Goal: Task Accomplishment & Management: Complete application form

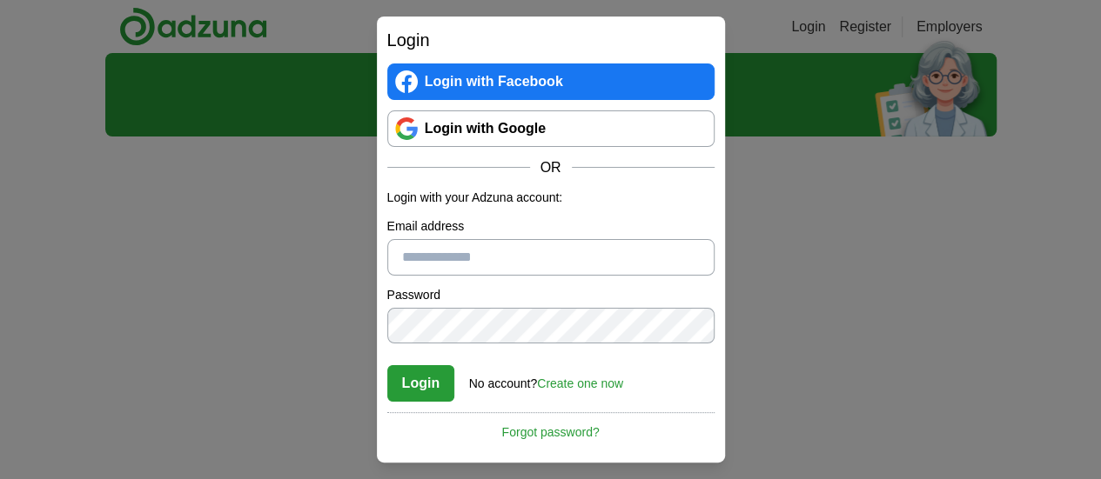
type input "**********"
click at [426, 125] on link "Login with Google" at bounding box center [550, 129] width 327 height 37
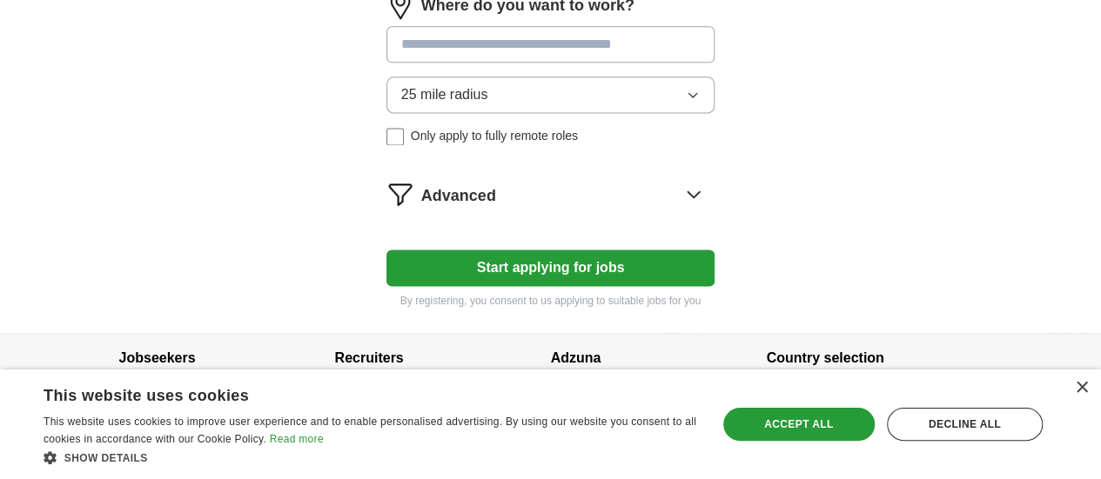
scroll to position [1140, 0]
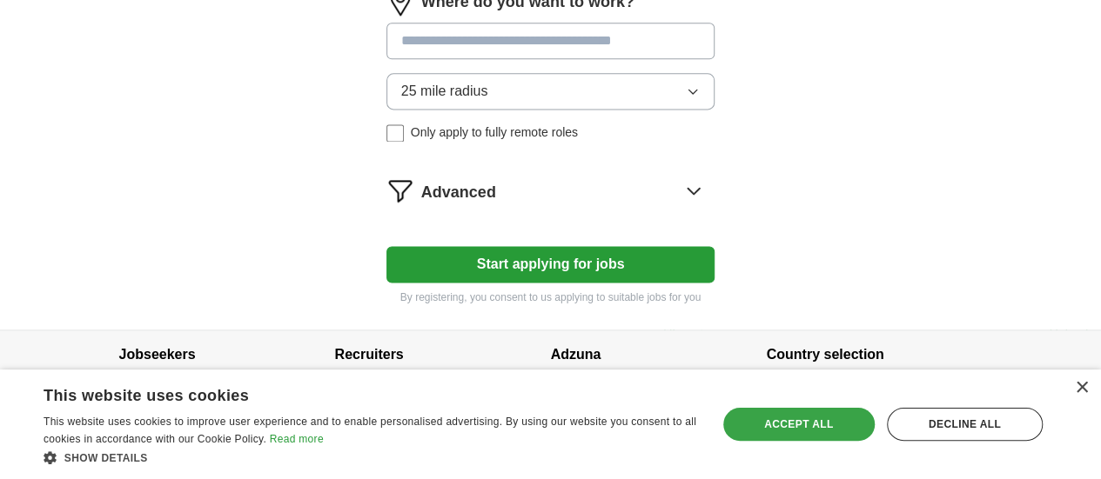
click at [839, 424] on div "Accept all" at bounding box center [798, 424] width 151 height 33
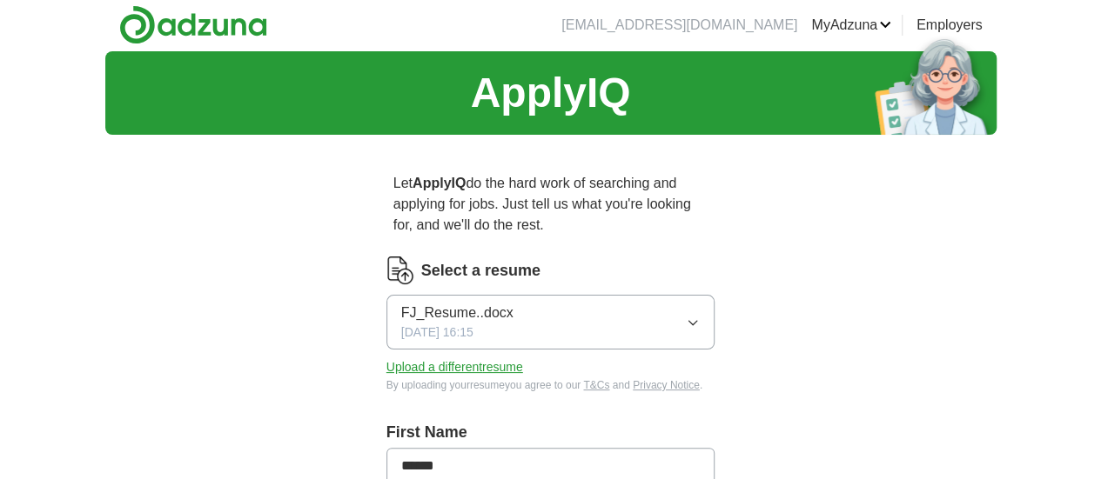
scroll to position [0, 0]
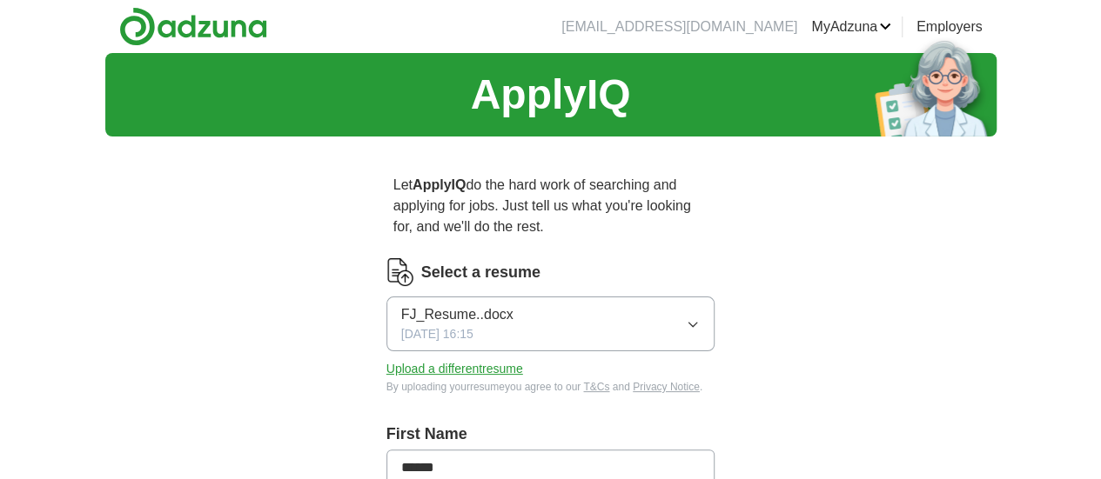
click at [891, 25] on link "MyAdzuna" at bounding box center [851, 27] width 80 height 21
click at [982, 27] on link "Employers" at bounding box center [949, 27] width 66 height 21
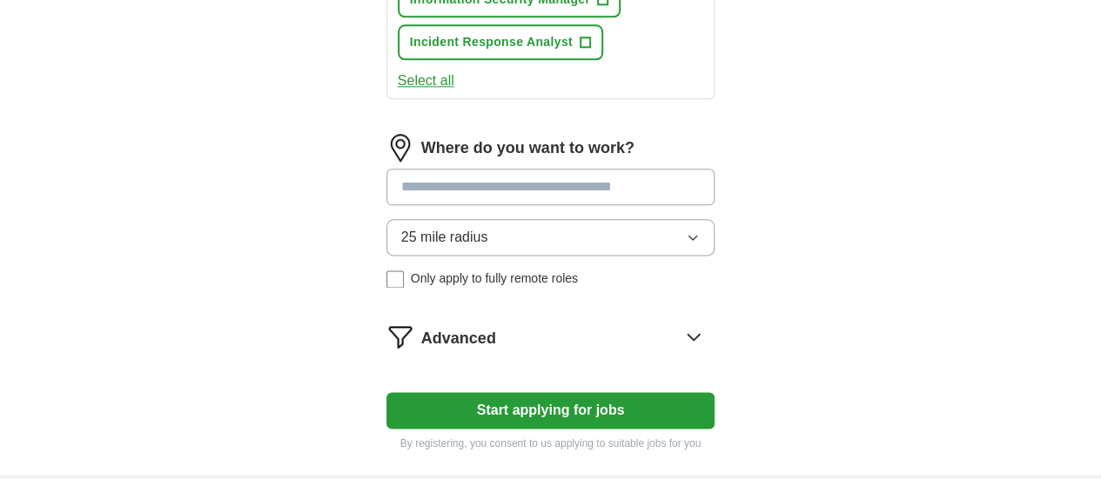
scroll to position [1044, 0]
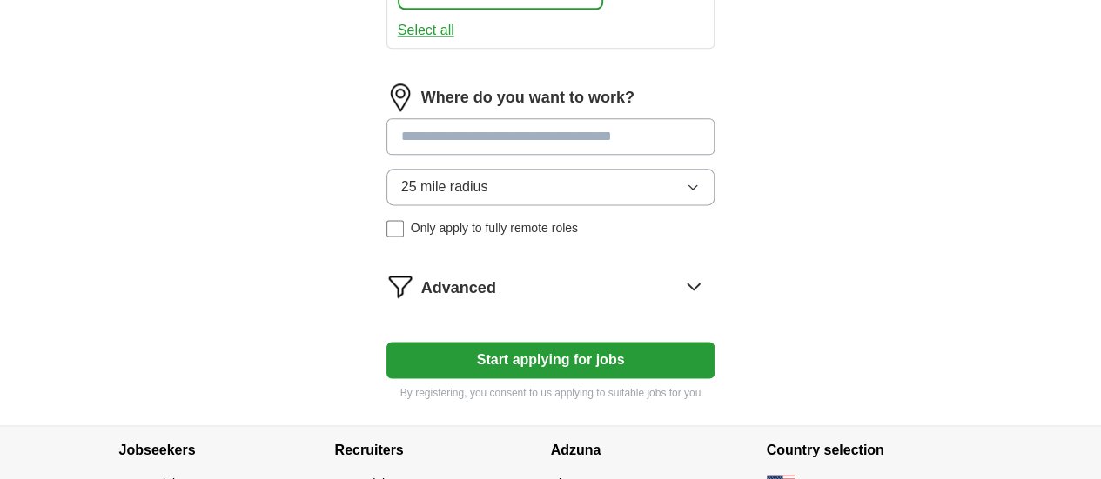
click at [488, 342] on button "Start applying for jobs" at bounding box center [550, 360] width 329 height 37
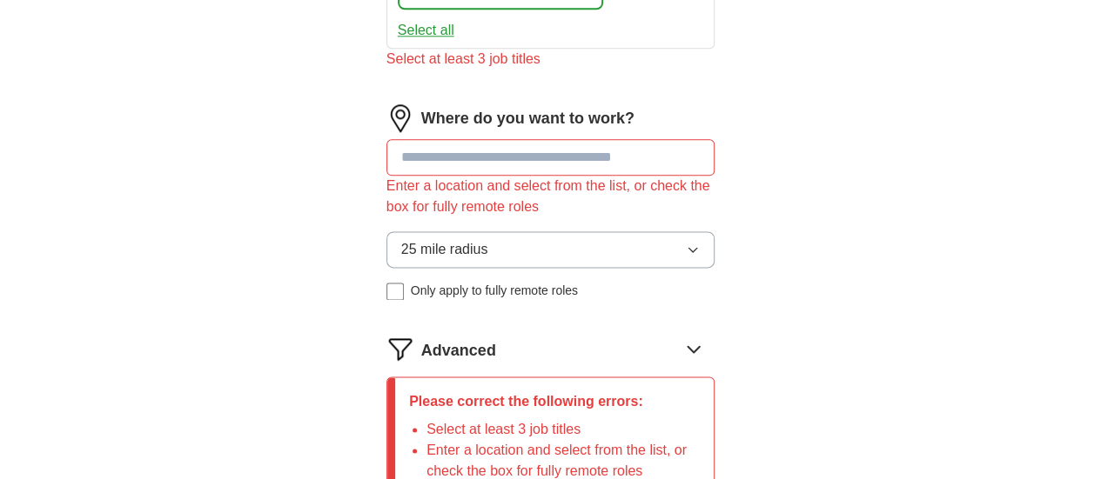
click at [473, 139] on input at bounding box center [550, 157] width 329 height 37
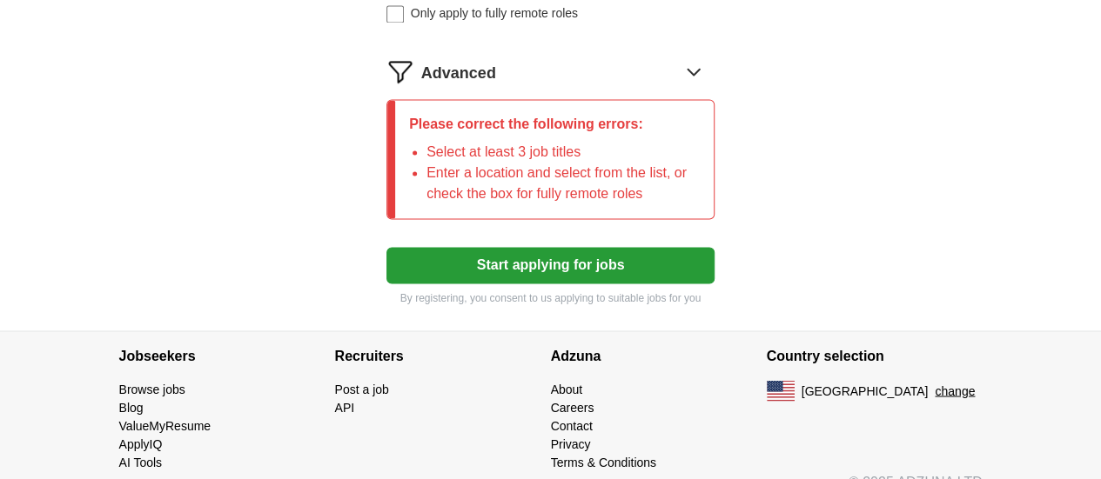
scroll to position [1061, 0]
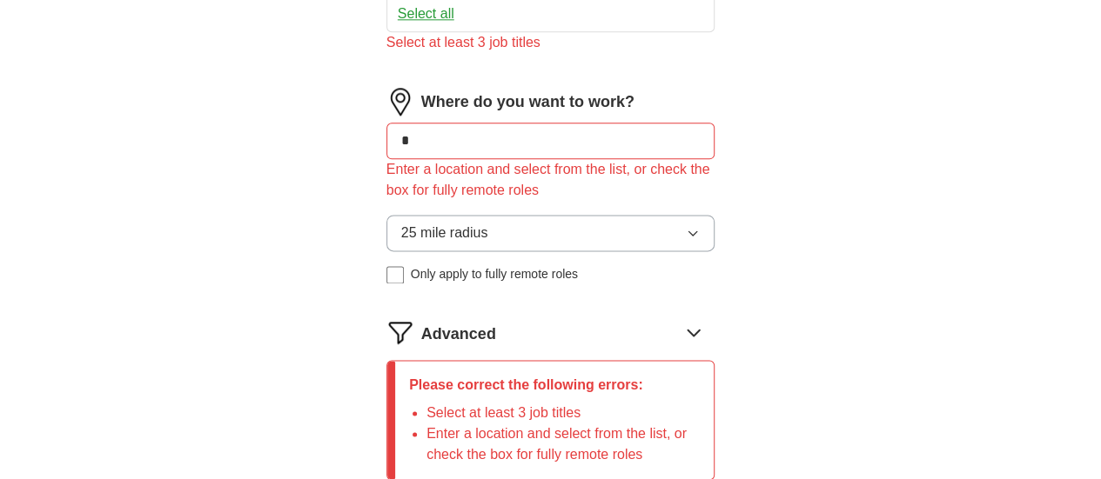
type input "**"
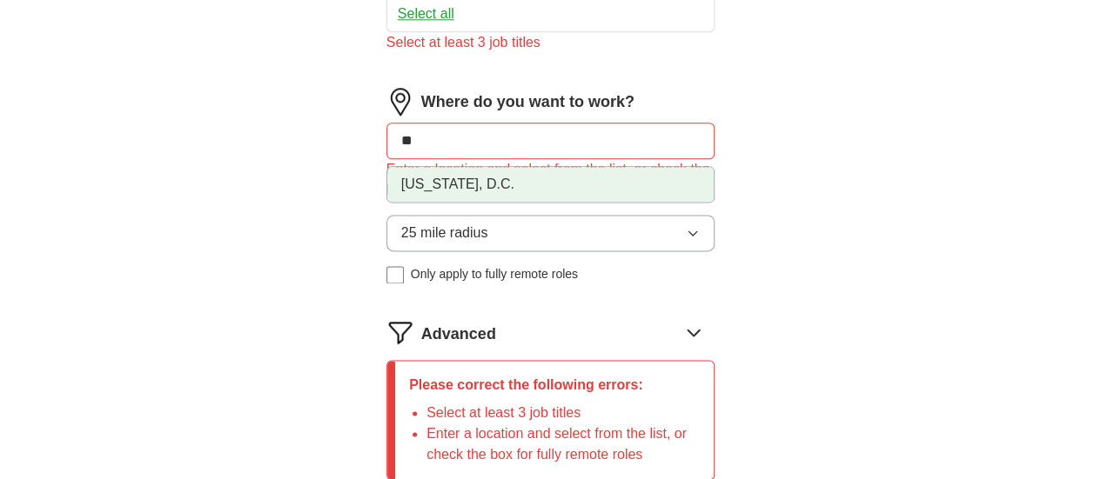
click at [443, 171] on li "Washington, D.C." at bounding box center [550, 184] width 327 height 35
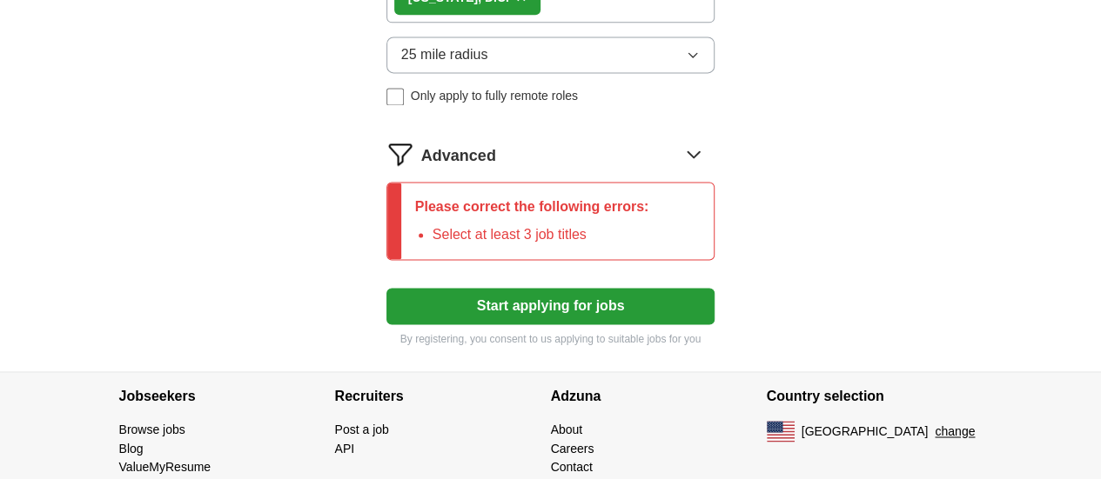
scroll to position [1252, 0]
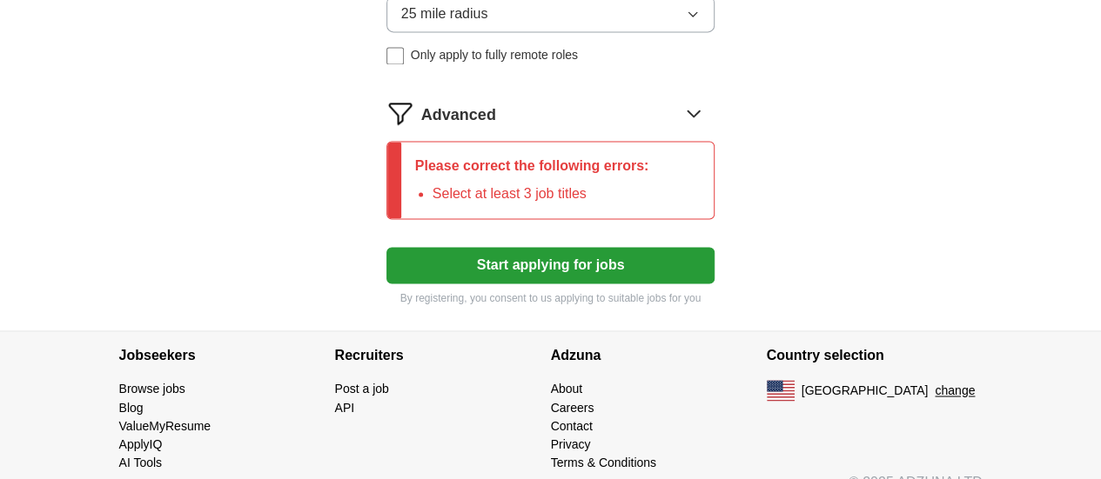
click at [483, 251] on button "Start applying for jobs" at bounding box center [550, 265] width 329 height 37
click at [445, 247] on button "Start applying for jobs" at bounding box center [550, 265] width 329 height 37
click at [682, 99] on div "Advanced" at bounding box center [568, 113] width 294 height 28
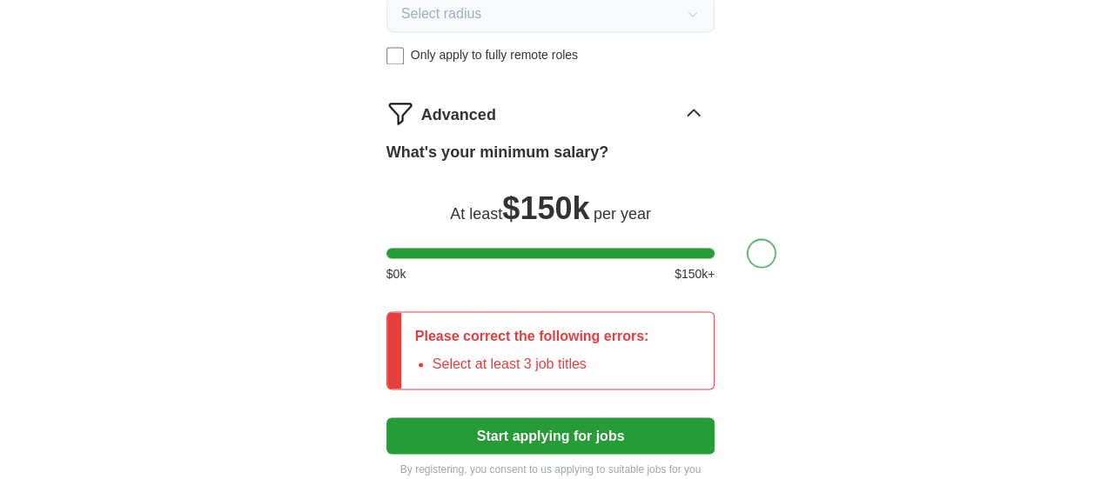
drag, startPoint x: 369, startPoint y: 222, endPoint x: 913, endPoint y: 297, distance: 549.0
click at [600, 424] on button "Start applying for jobs" at bounding box center [550, 436] width 329 height 37
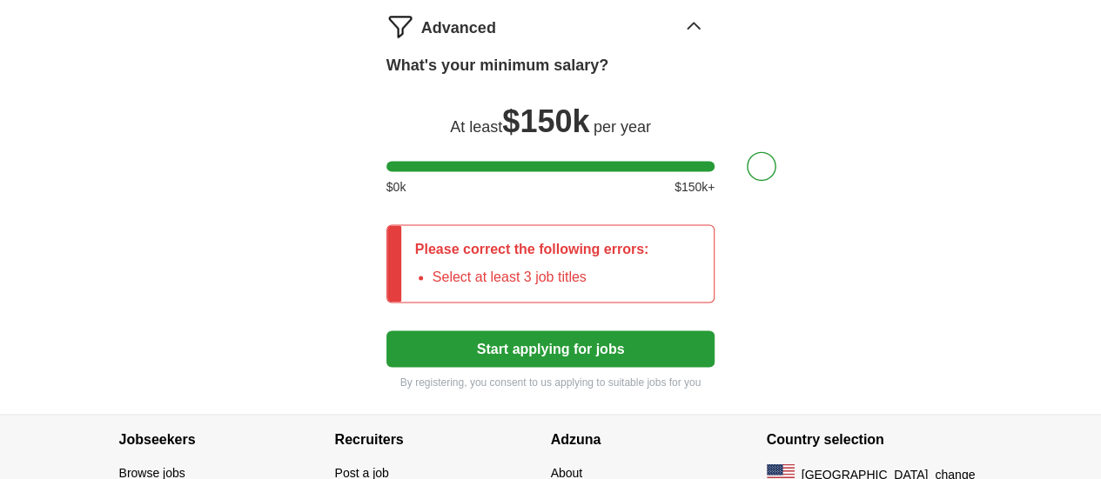
scroll to position [1423, 0]
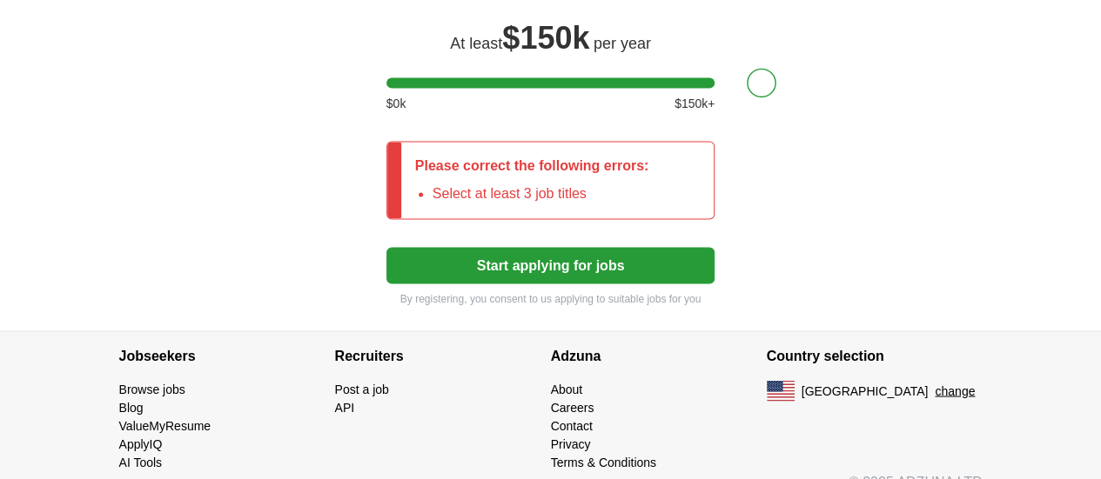
click at [519, 184] on li "Select at least 3 job titles" at bounding box center [540, 194] width 217 height 21
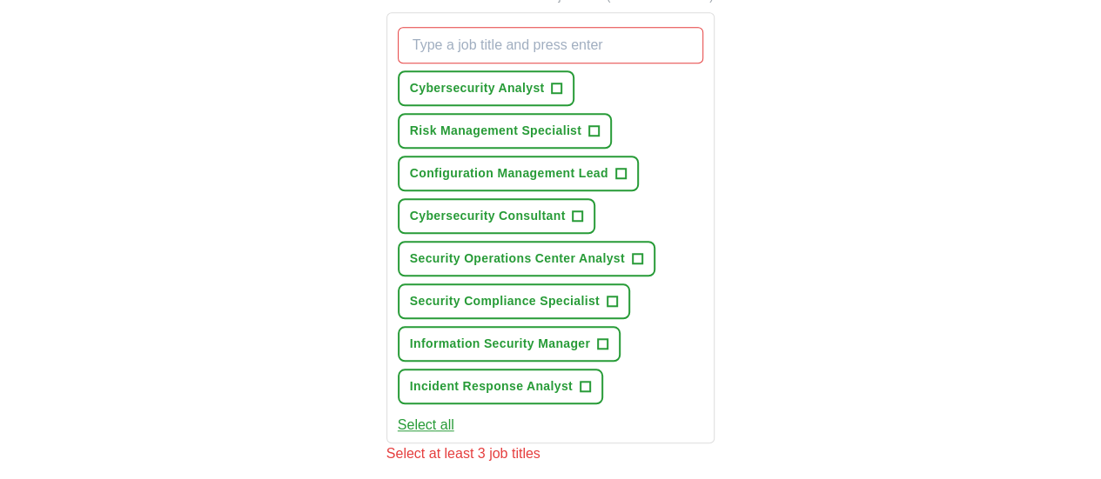
scroll to position [553, 0]
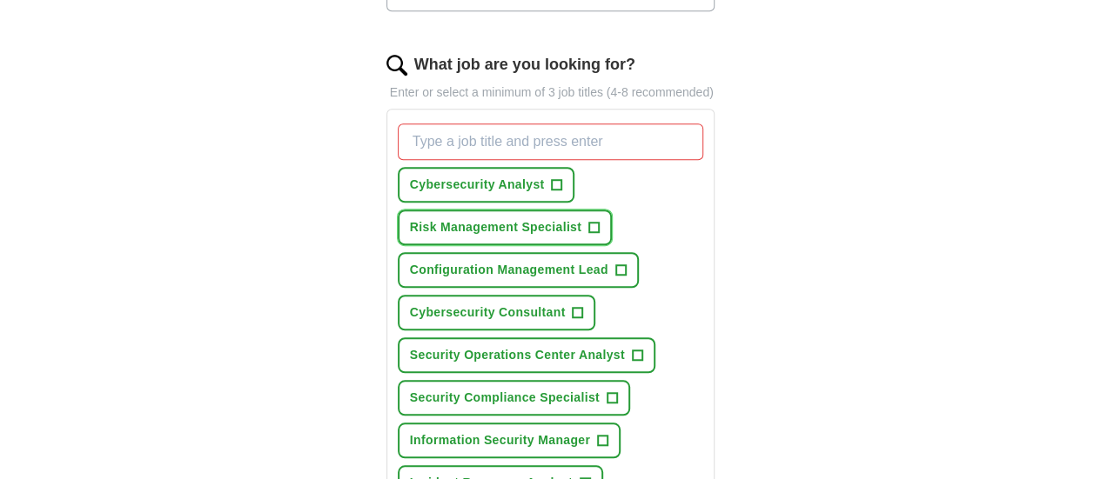
click at [589, 221] on span "+" at bounding box center [594, 228] width 10 height 14
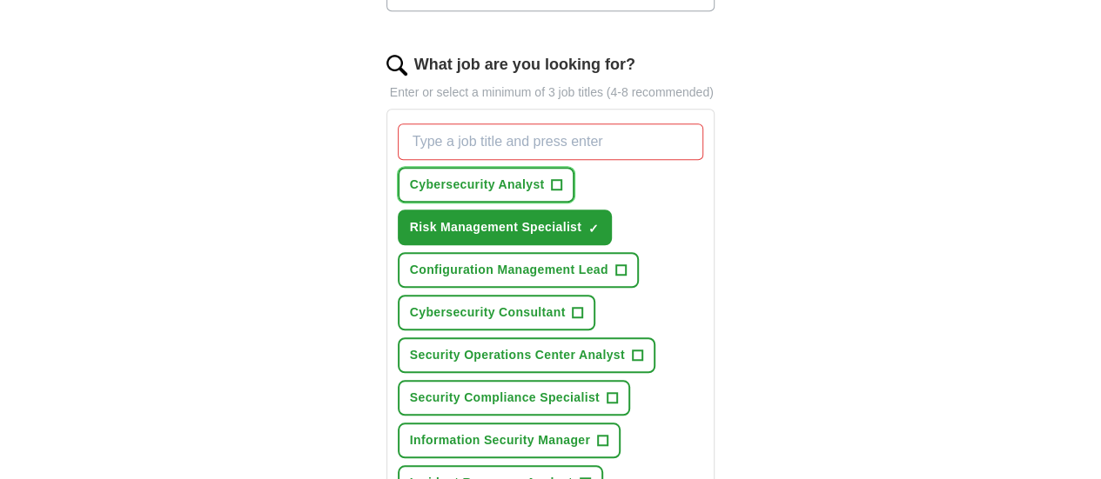
click at [552, 178] on span "+" at bounding box center [557, 185] width 10 height 14
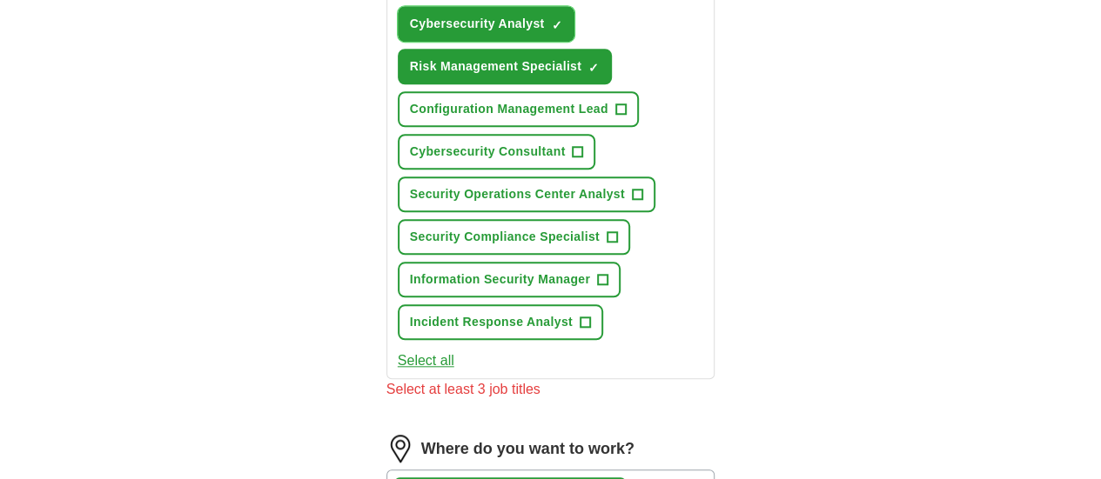
scroll to position [727, 0]
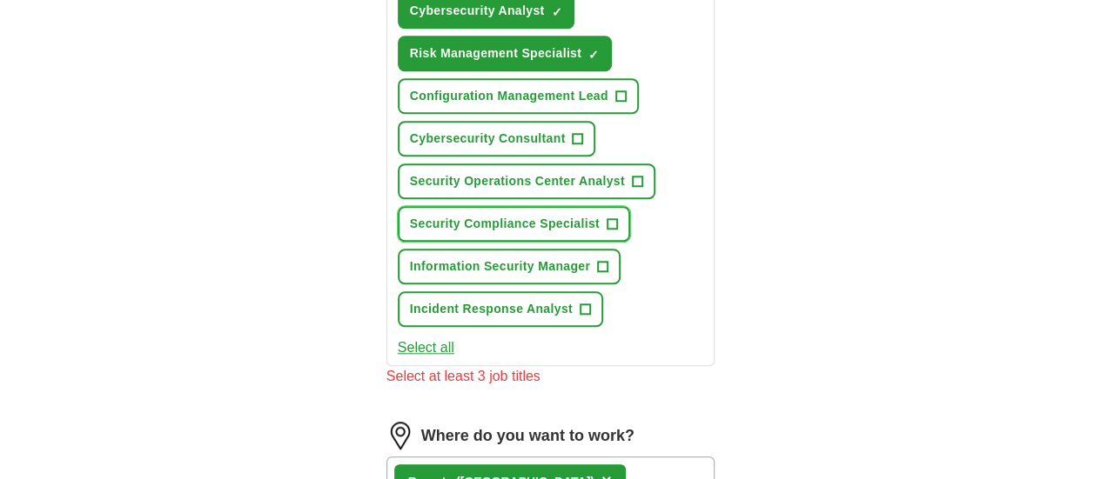
click at [606, 218] on span "+" at bounding box center [611, 225] width 10 height 14
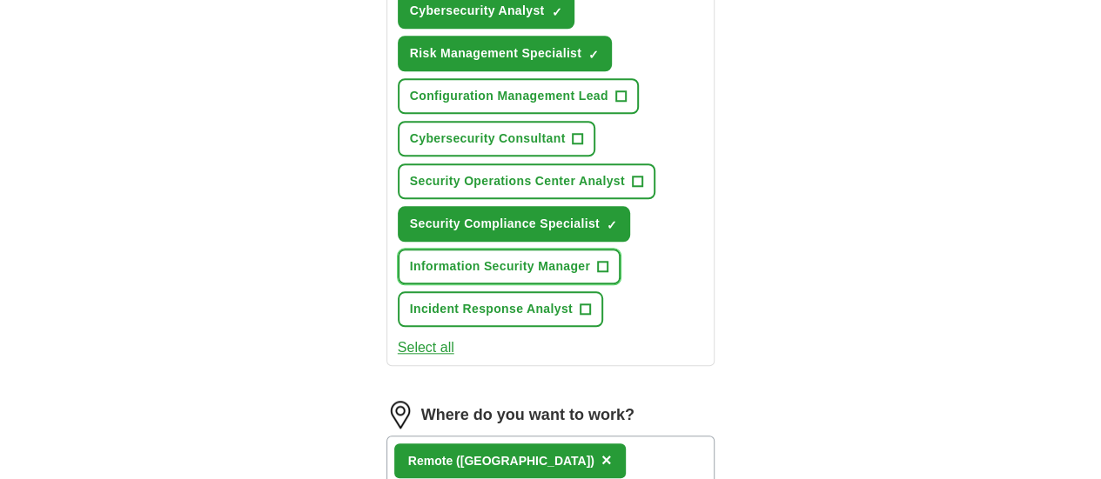
click at [598, 260] on span "+" at bounding box center [603, 267] width 10 height 14
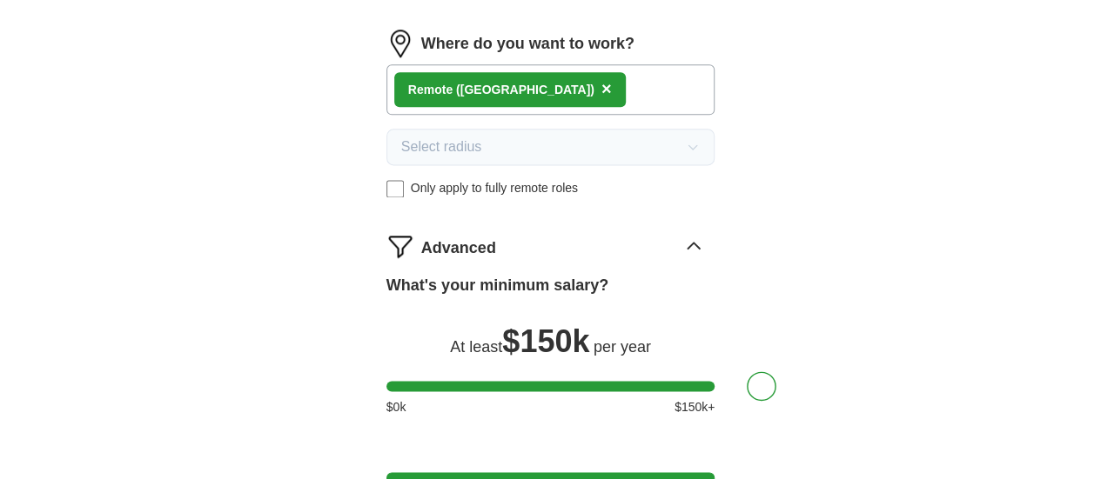
scroll to position [1162, 0]
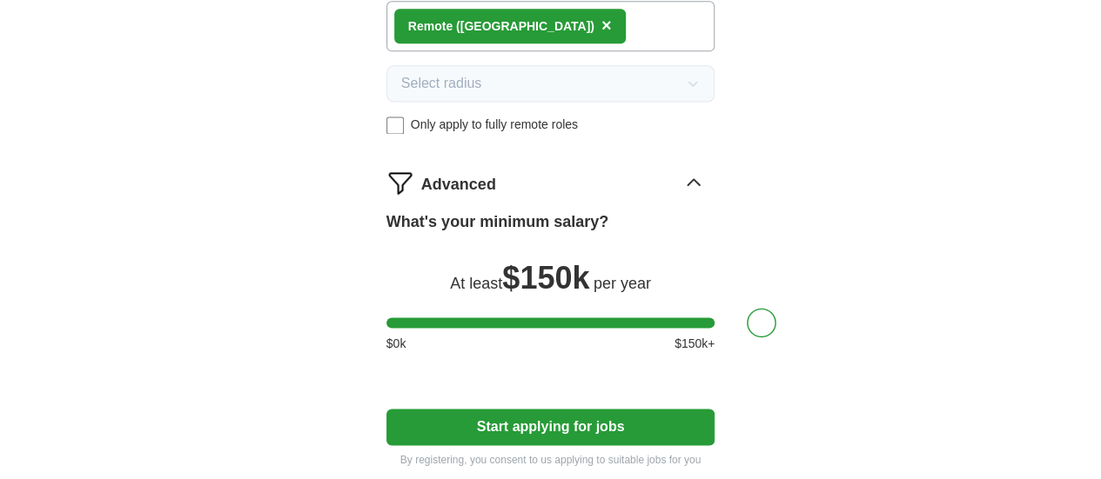
click at [498, 411] on button "Start applying for jobs" at bounding box center [550, 427] width 329 height 37
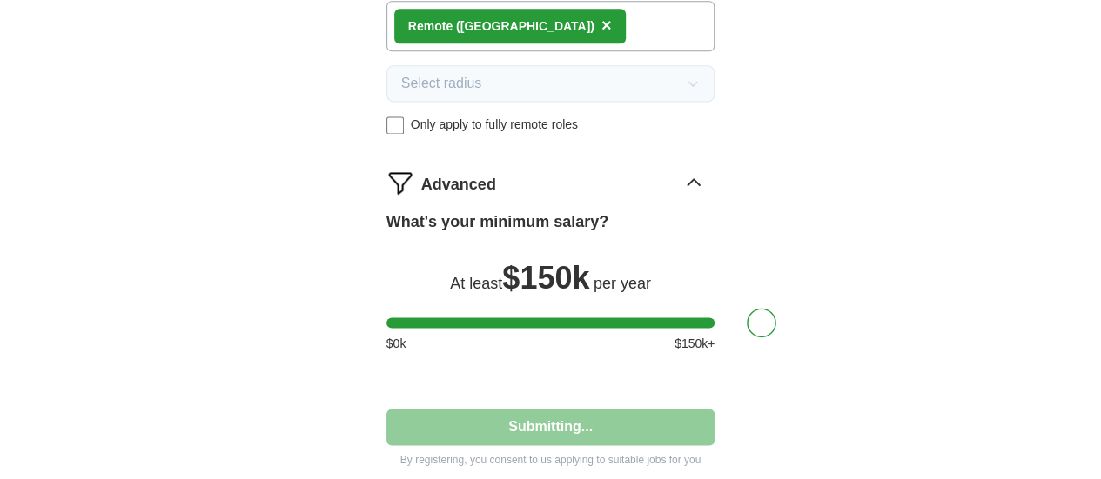
select select "**"
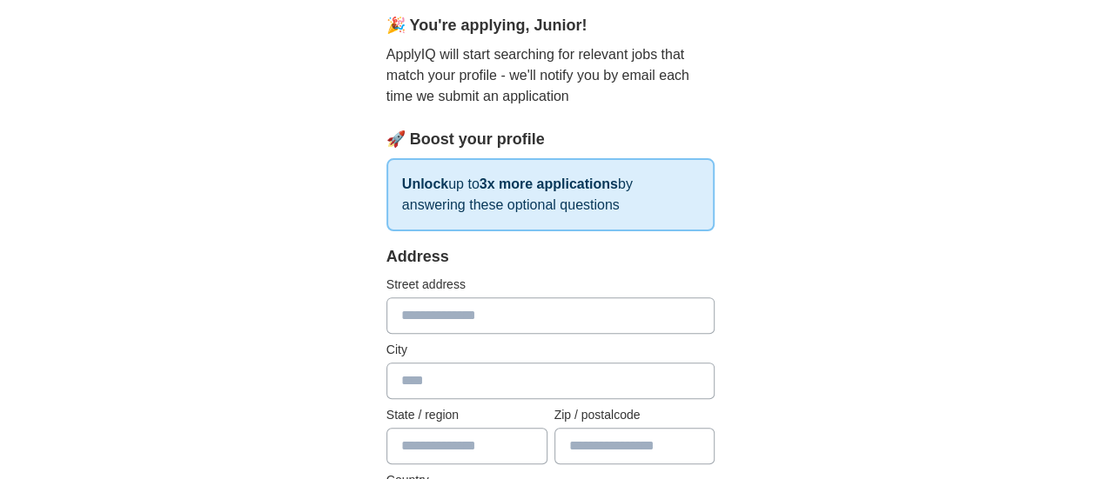
scroll to position [0, 0]
